Goal: Information Seeking & Learning: Learn about a topic

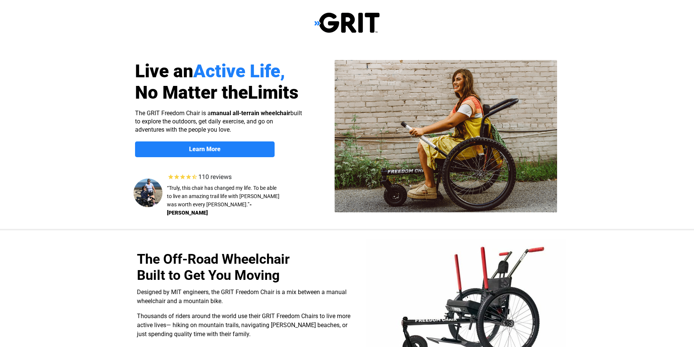
scroll to position [38, 0]
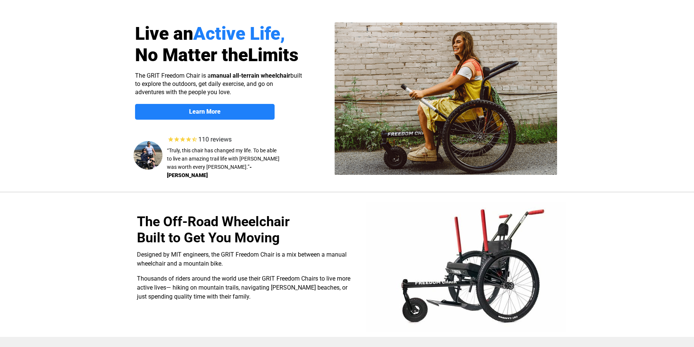
select select "US"
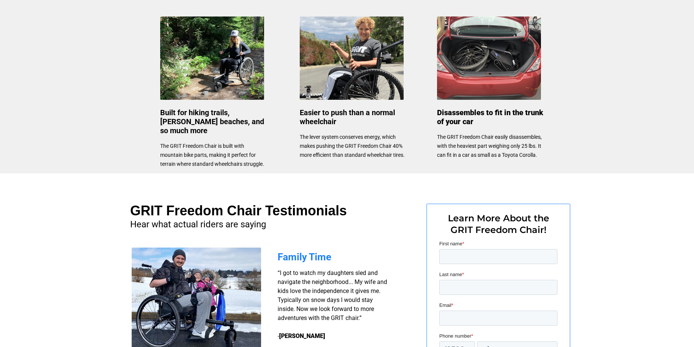
scroll to position [374, 0]
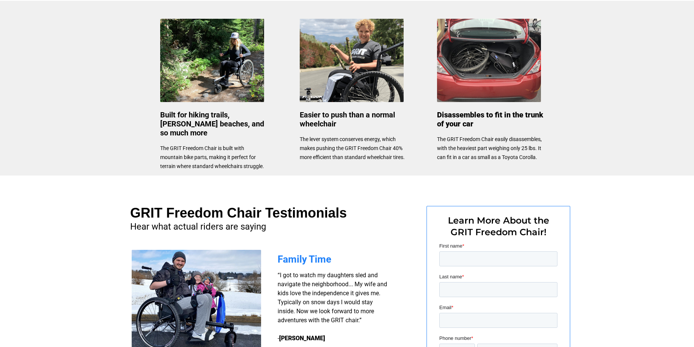
drag, startPoint x: 131, startPoint y: 223, endPoint x: 286, endPoint y: 185, distance: 159.7
click at [286, 185] on div at bounding box center [347, 332] width 477 height 312
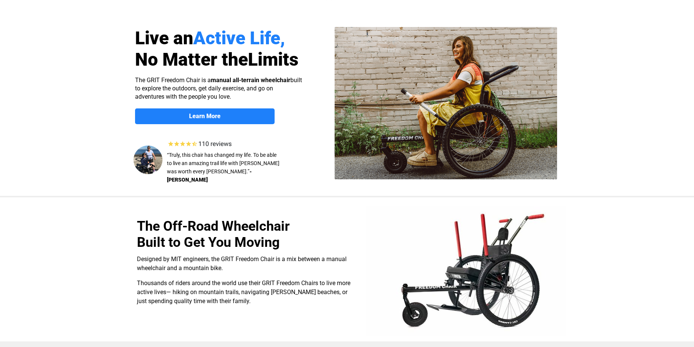
scroll to position [0, 0]
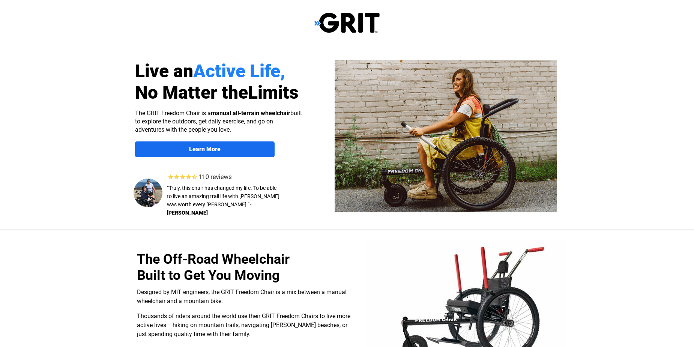
click at [204, 150] on strong "Learn More" at bounding box center [205, 149] width 32 height 7
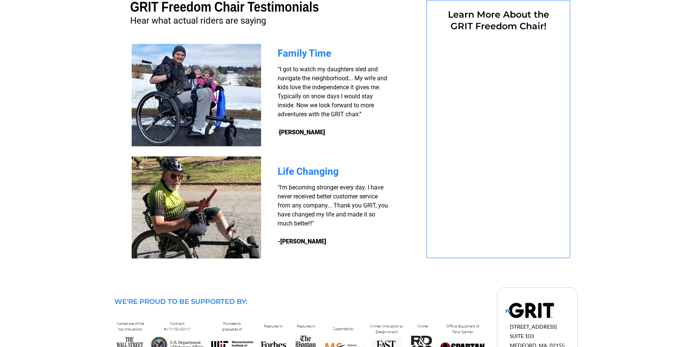
select select "US"
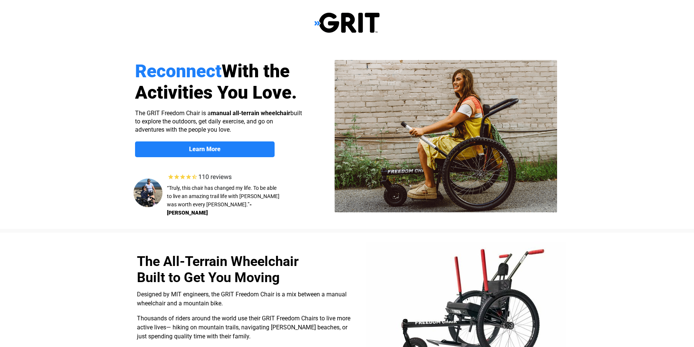
select select "US"
